Goal: Information Seeking & Learning: Check status

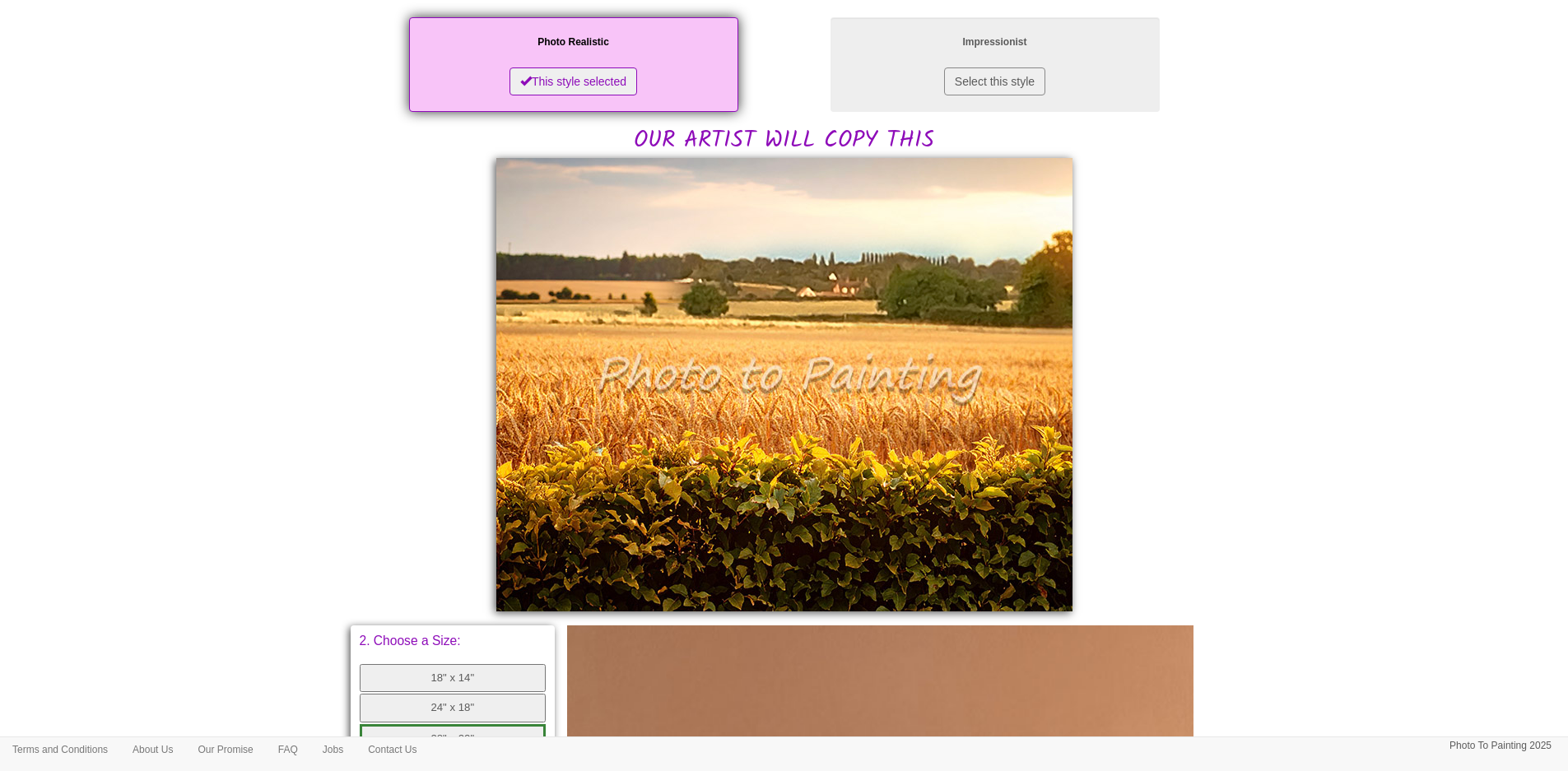
scroll to position [330, 0]
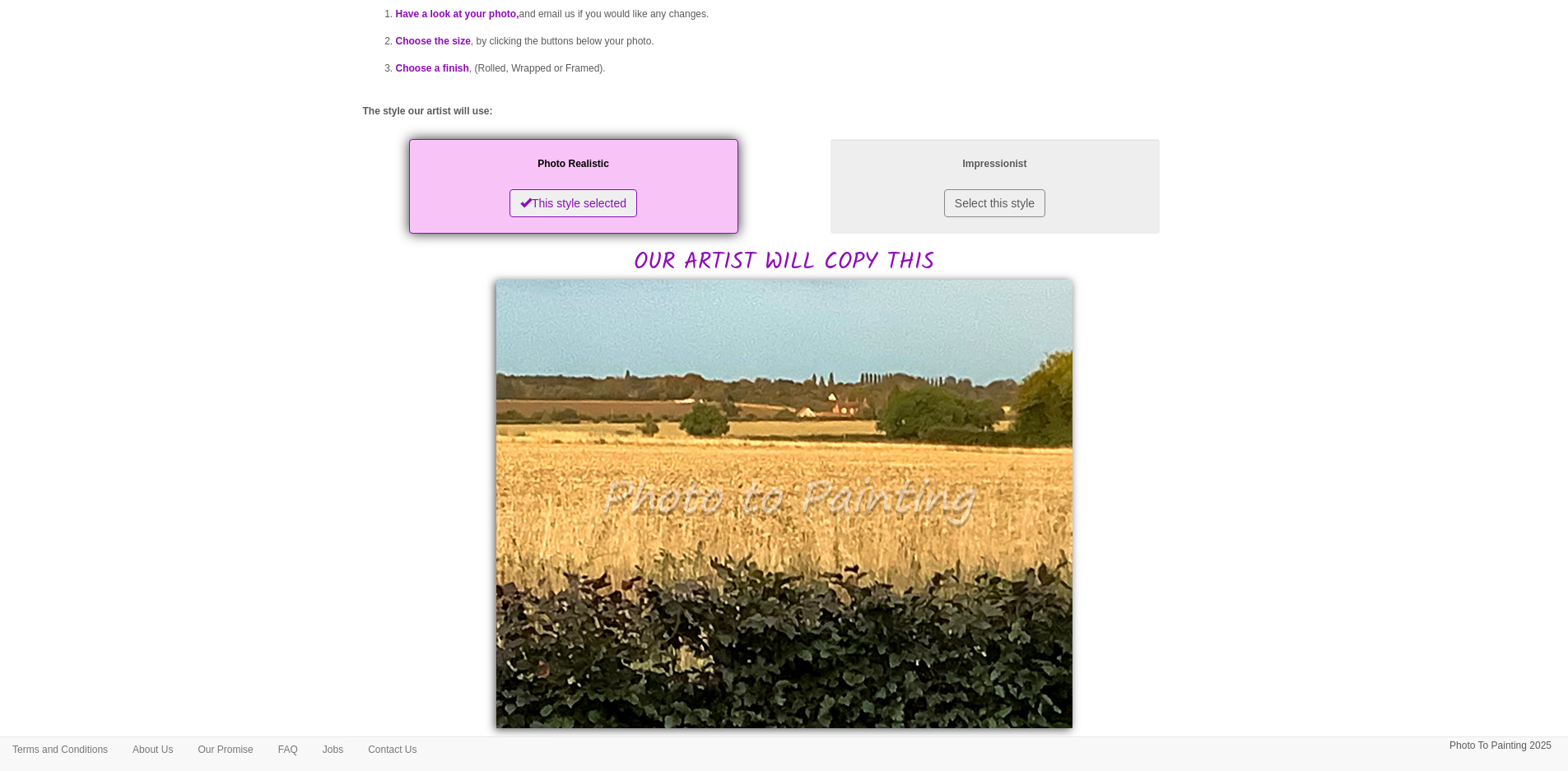
scroll to position [165, 0]
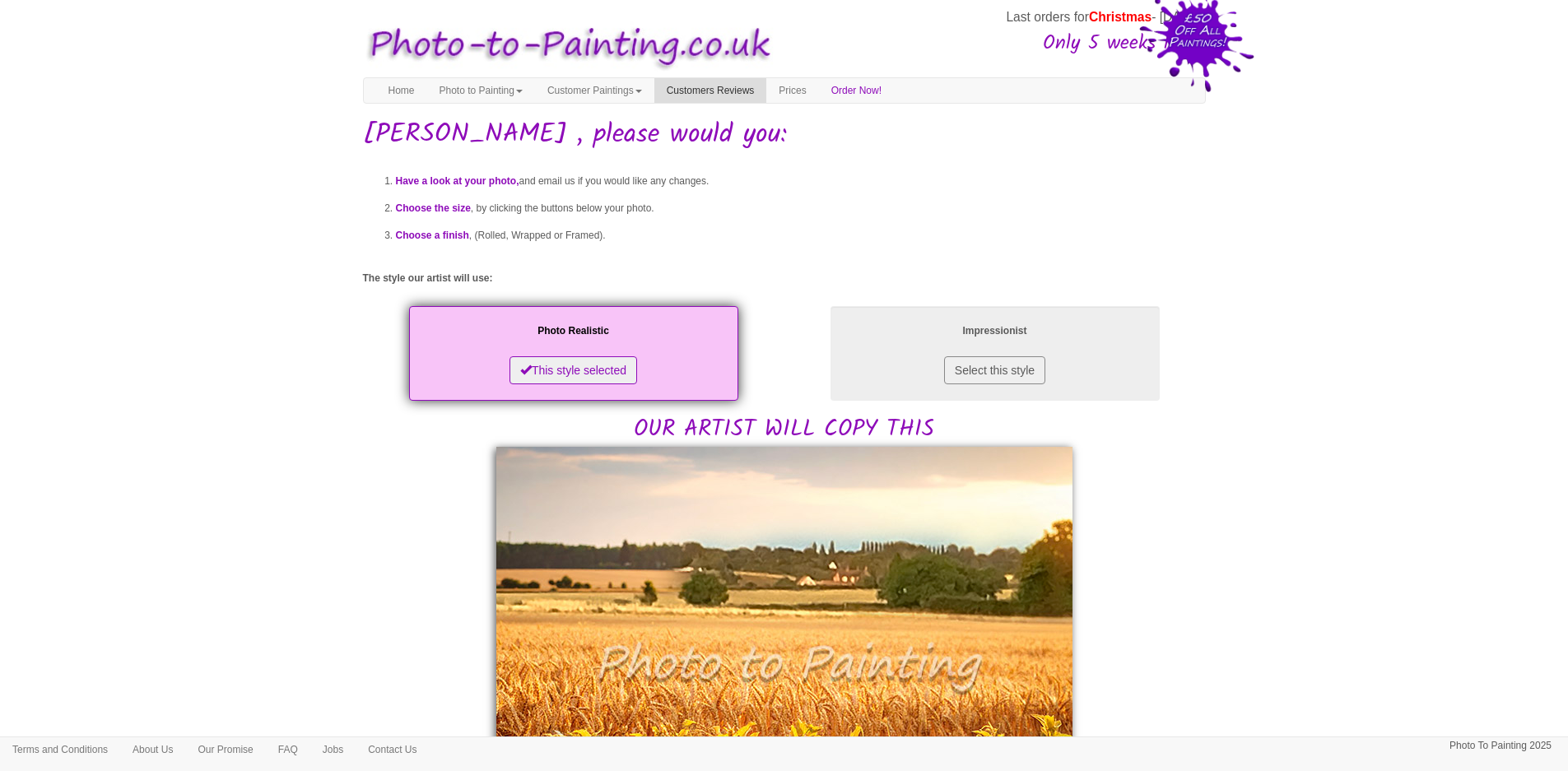
scroll to position [165, 0]
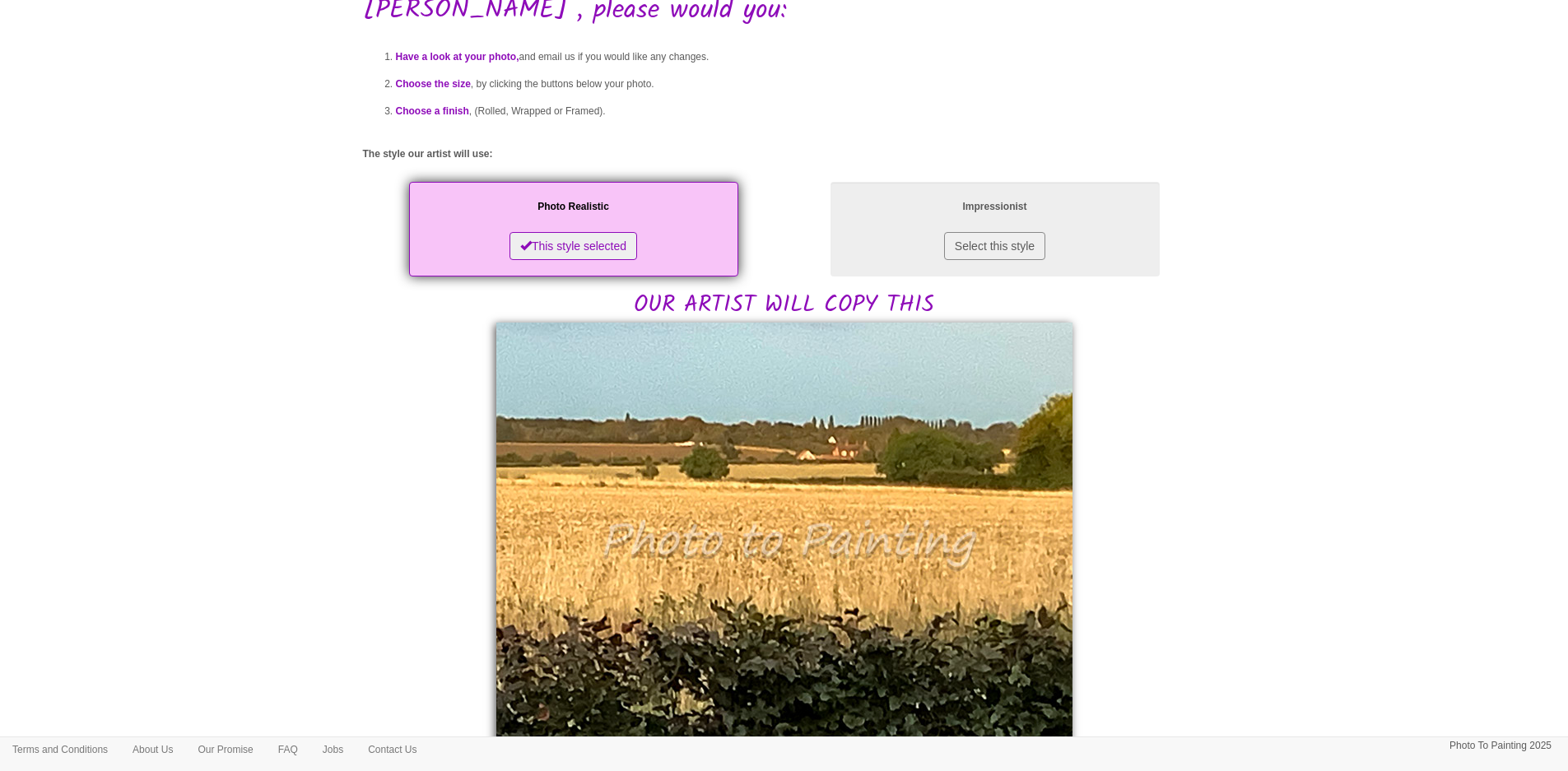
scroll to position [165, 0]
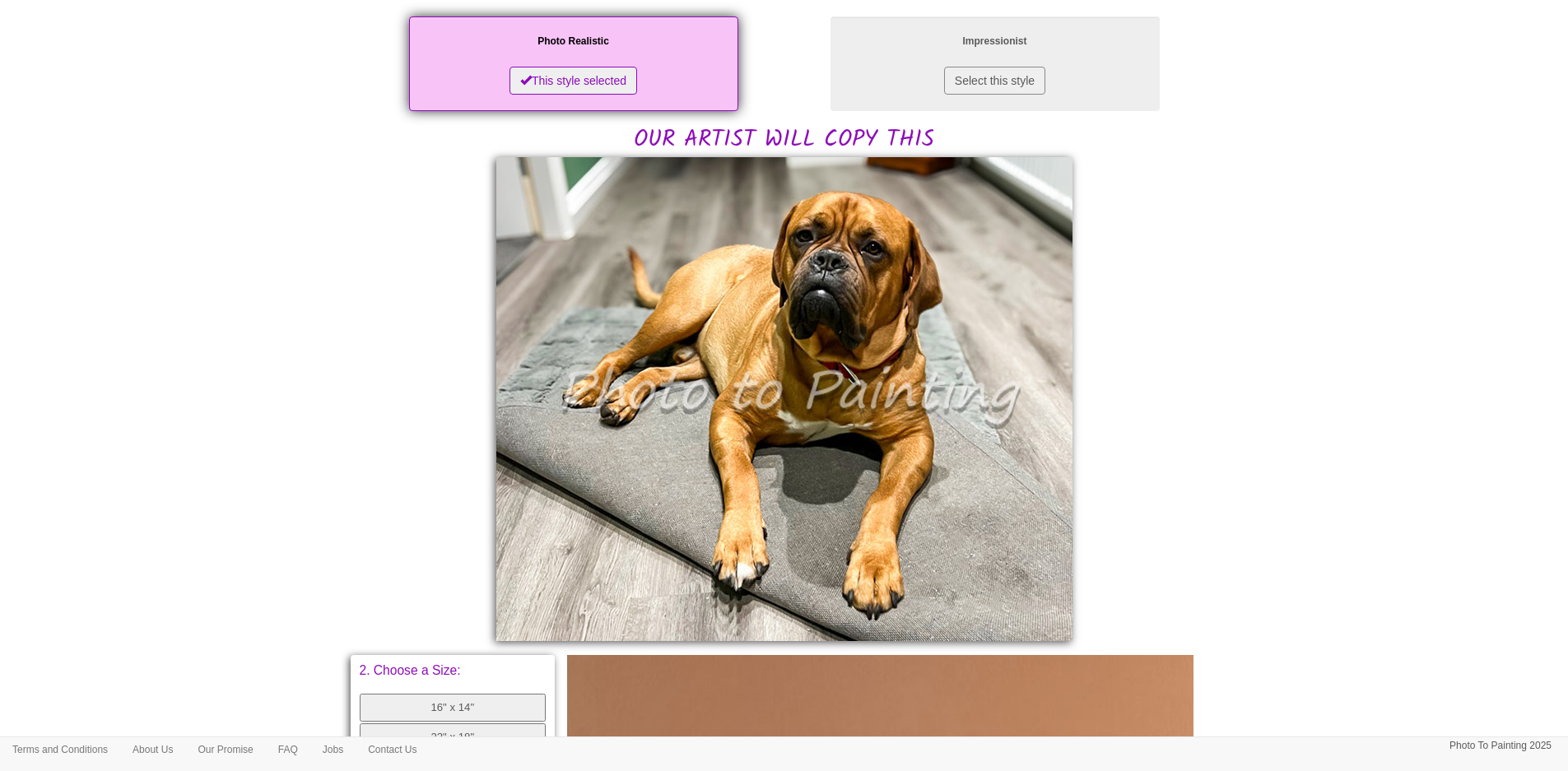
scroll to position [330, 0]
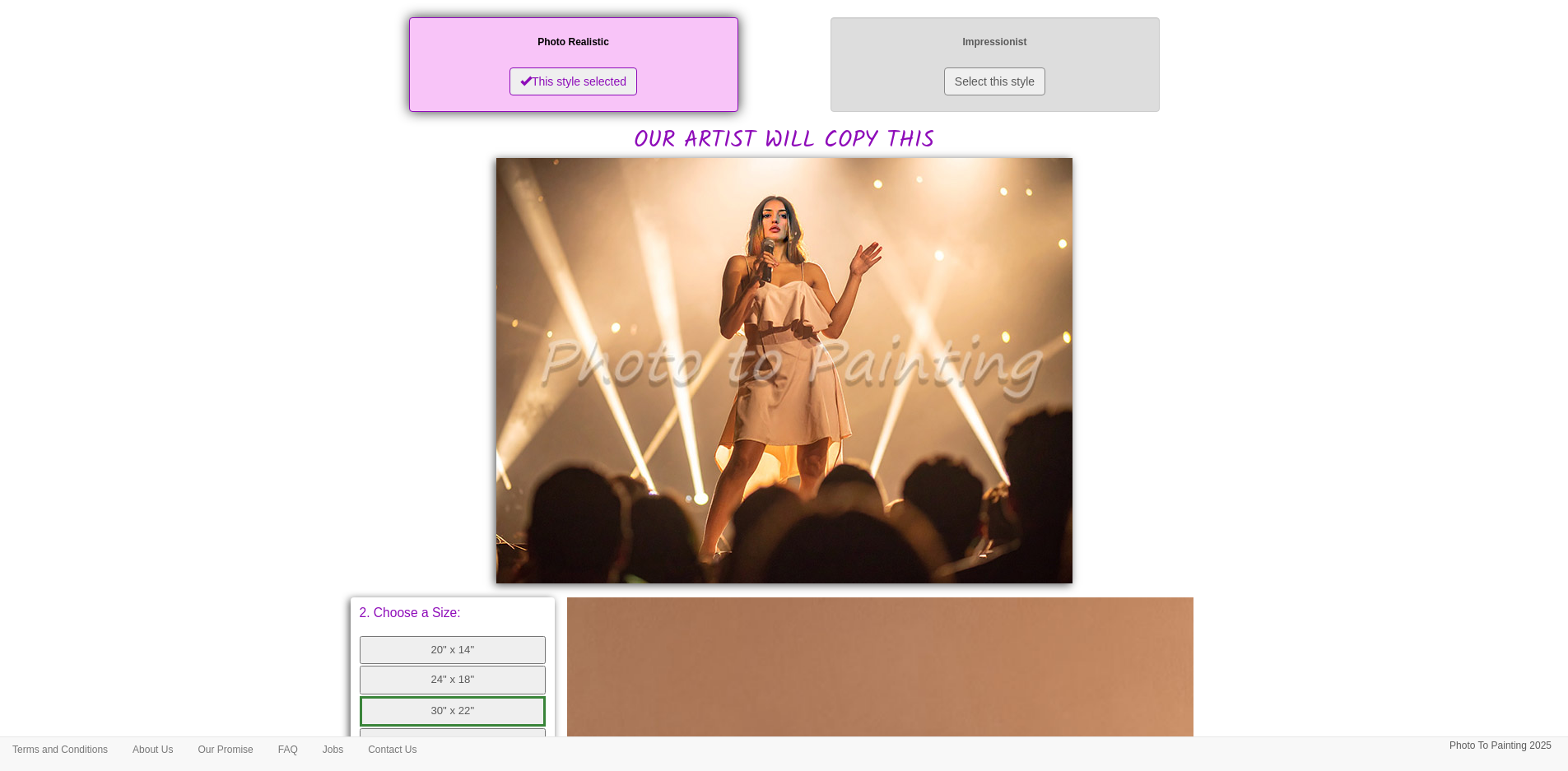
scroll to position [330, 0]
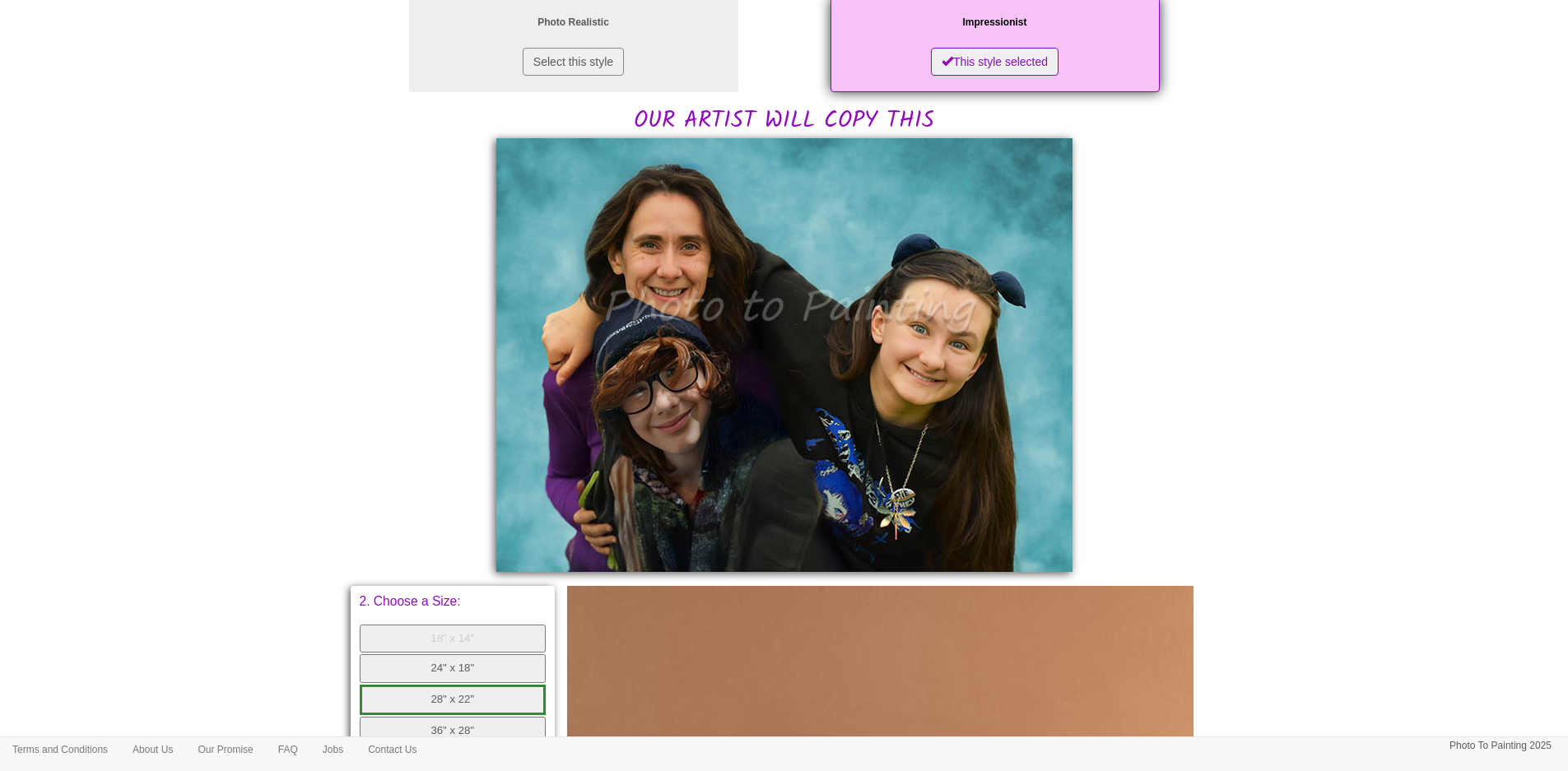
scroll to position [330, 0]
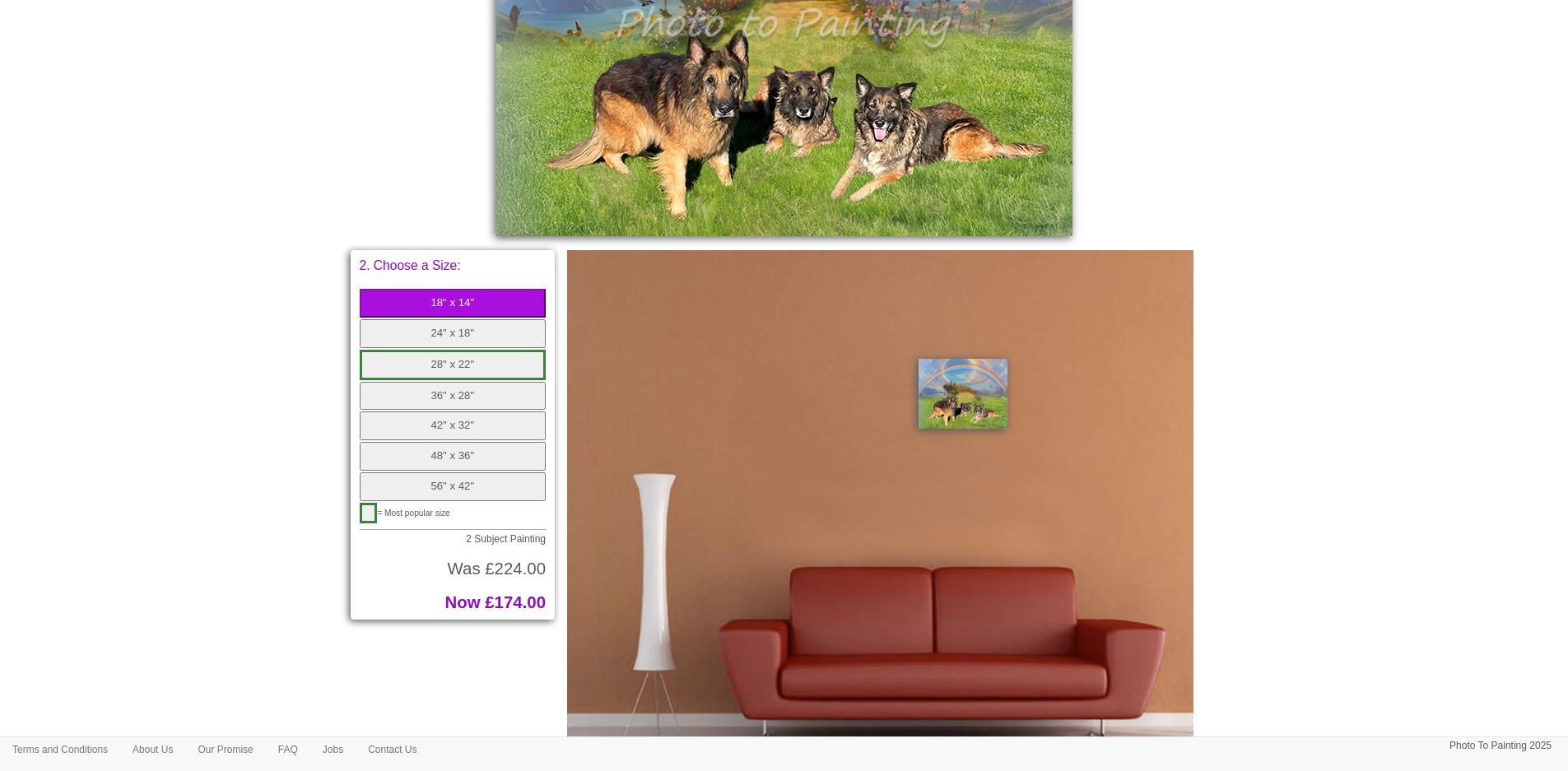
scroll to position [215, 0]
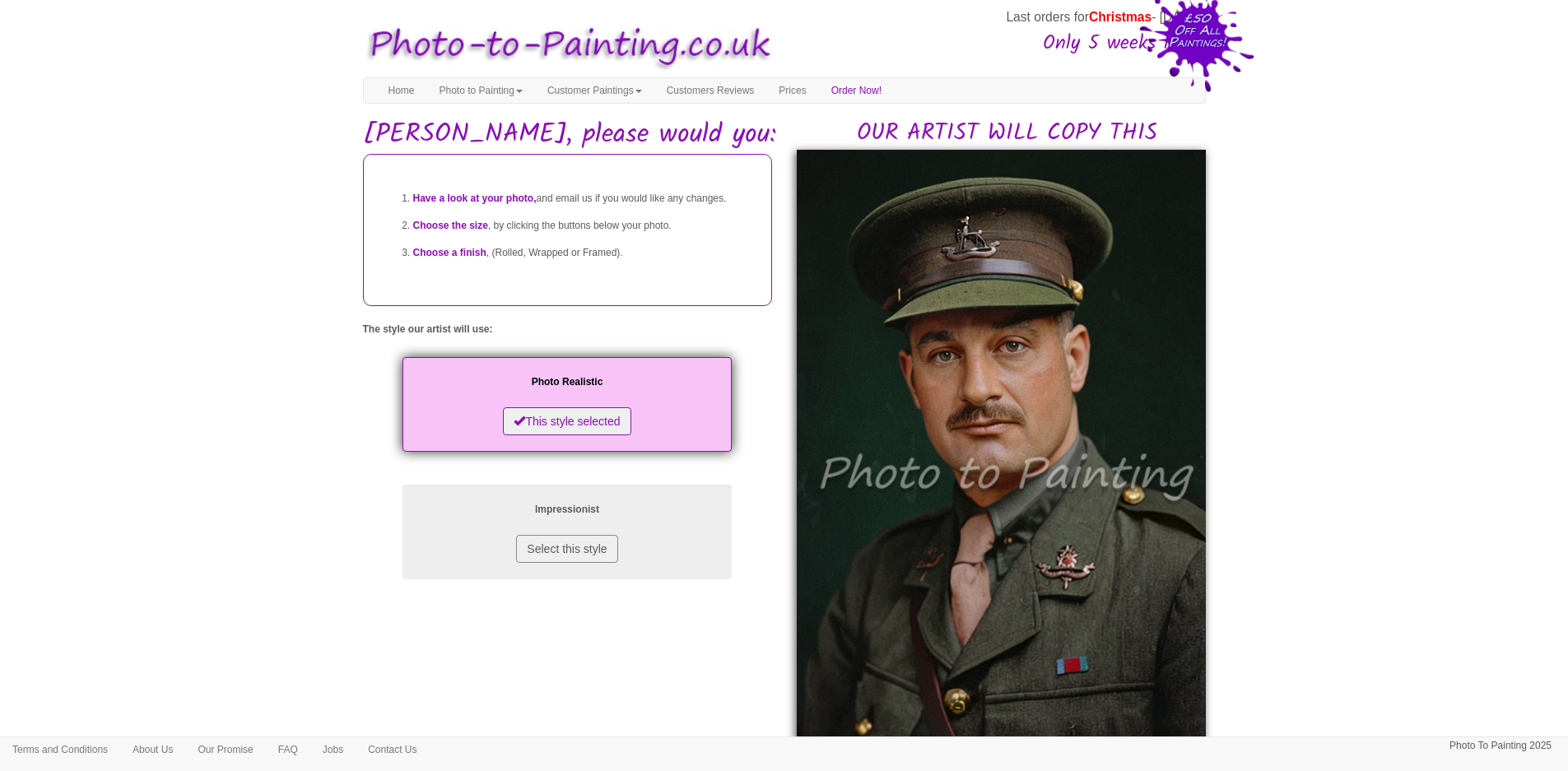
click at [291, 532] on body "Your painting - risk free Last orders for Christmas - [DATE] Only 5 weeks left!…" at bounding box center [784, 735] width 1568 height 1454
click at [1004, 504] on img at bounding box center [1001, 452] width 410 height 606
